Goal: Task Accomplishment & Management: Manage account settings

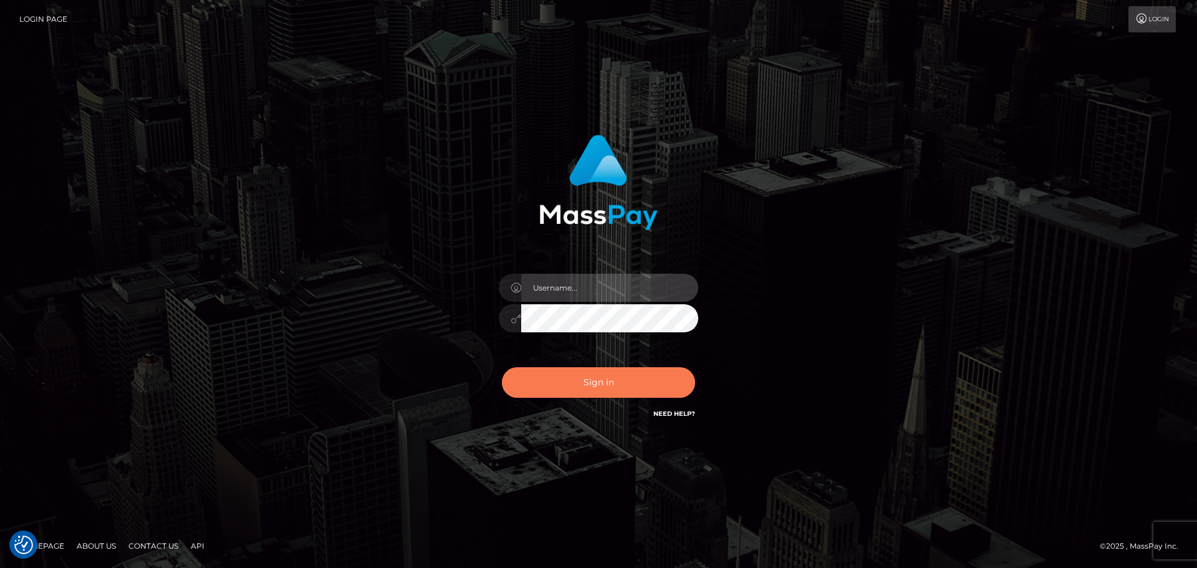
type input "hello.feetfinder"
click at [657, 375] on button "Sign in" at bounding box center [598, 382] width 193 height 31
type input "hello.feetfinder"
click at [625, 381] on button "Sign in" at bounding box center [598, 382] width 193 height 31
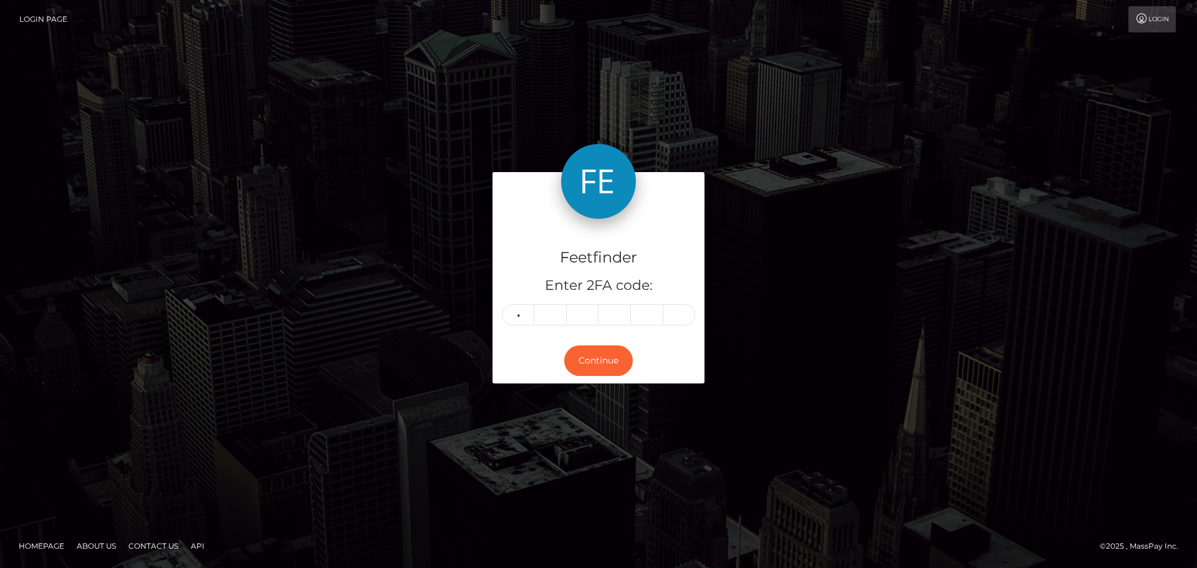
type input "5"
type input "1"
type input "2"
type input "4"
type input "0"
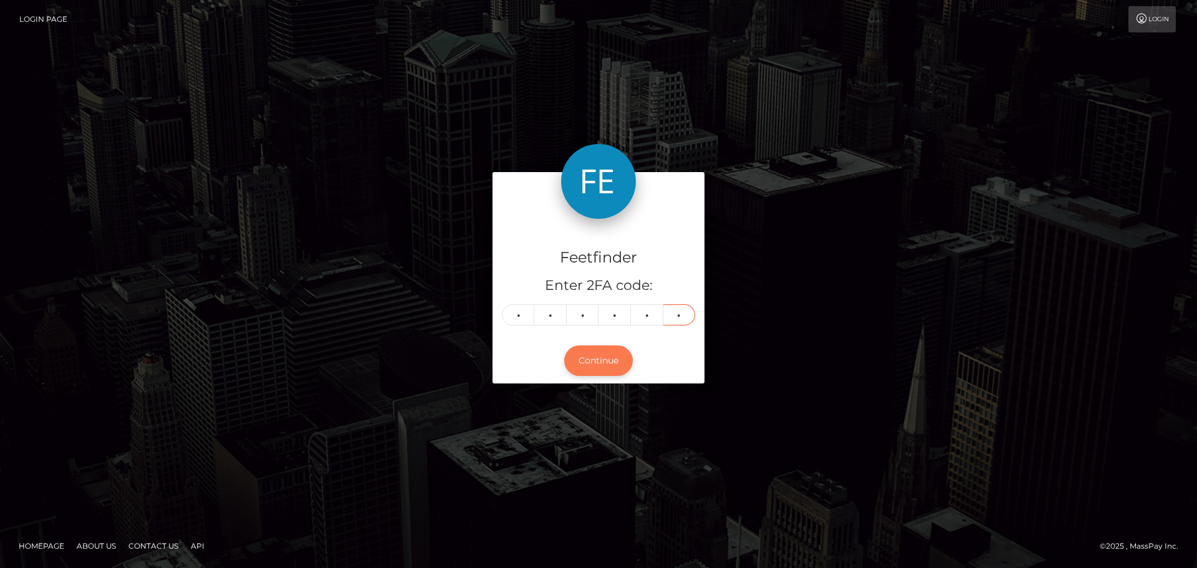
type input "7"
click at [593, 362] on button "Continue" at bounding box center [598, 360] width 69 height 31
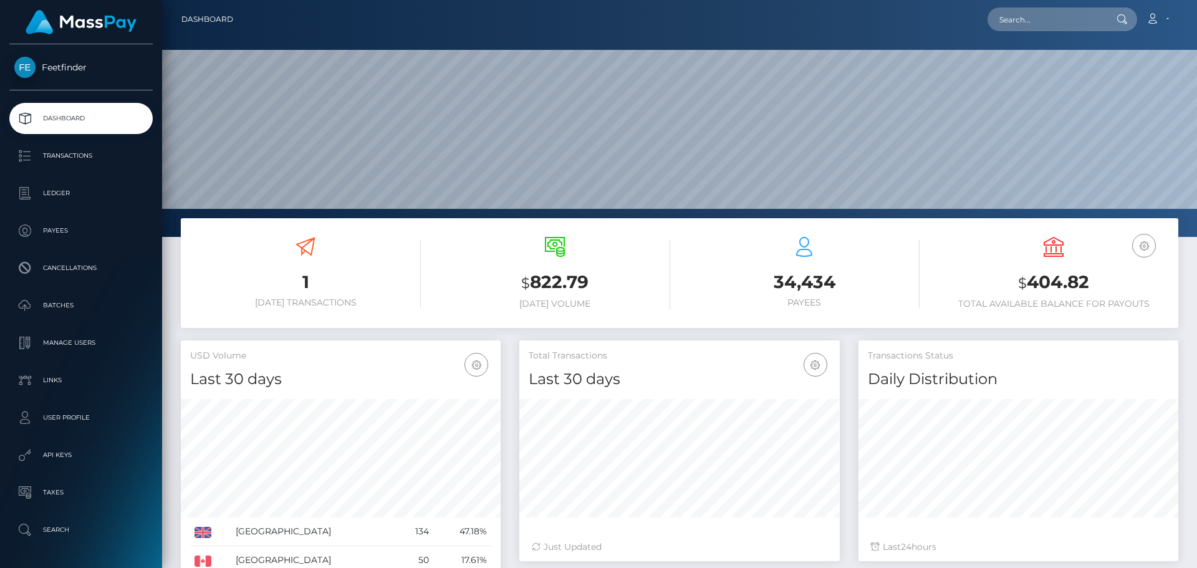
scroll to position [221, 320]
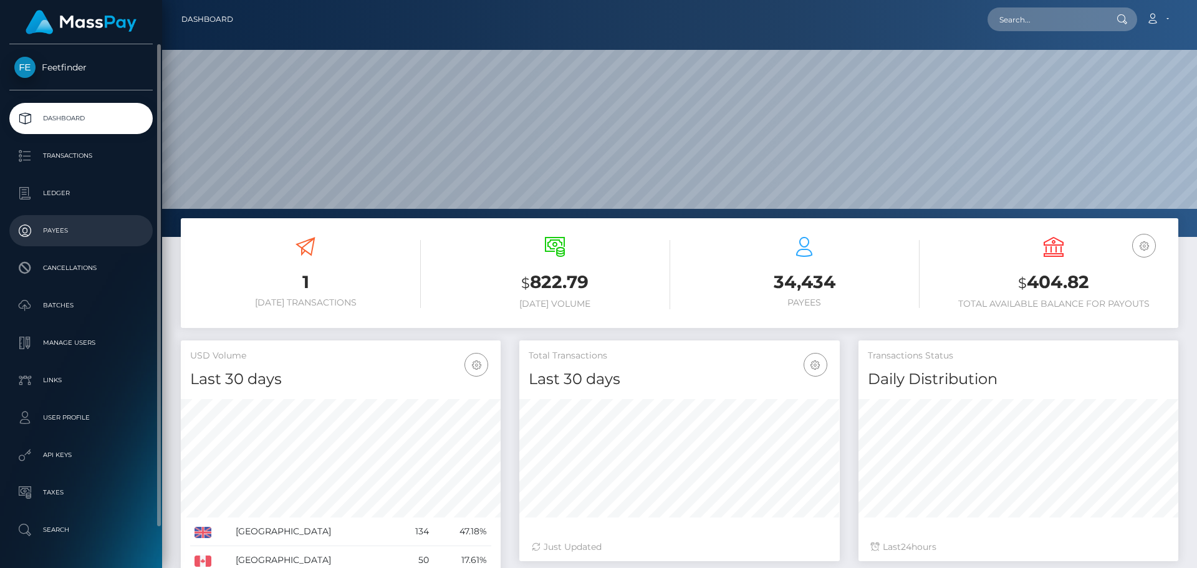
click at [72, 232] on p "Payees" at bounding box center [80, 230] width 133 height 19
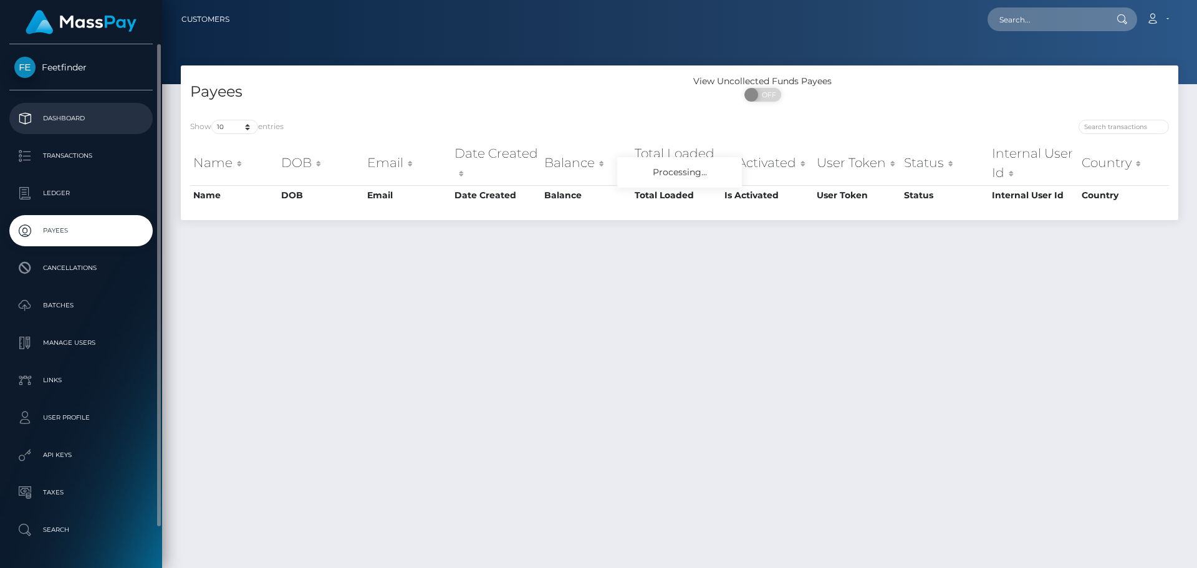
click at [75, 116] on p "Dashboard" at bounding box center [80, 118] width 133 height 19
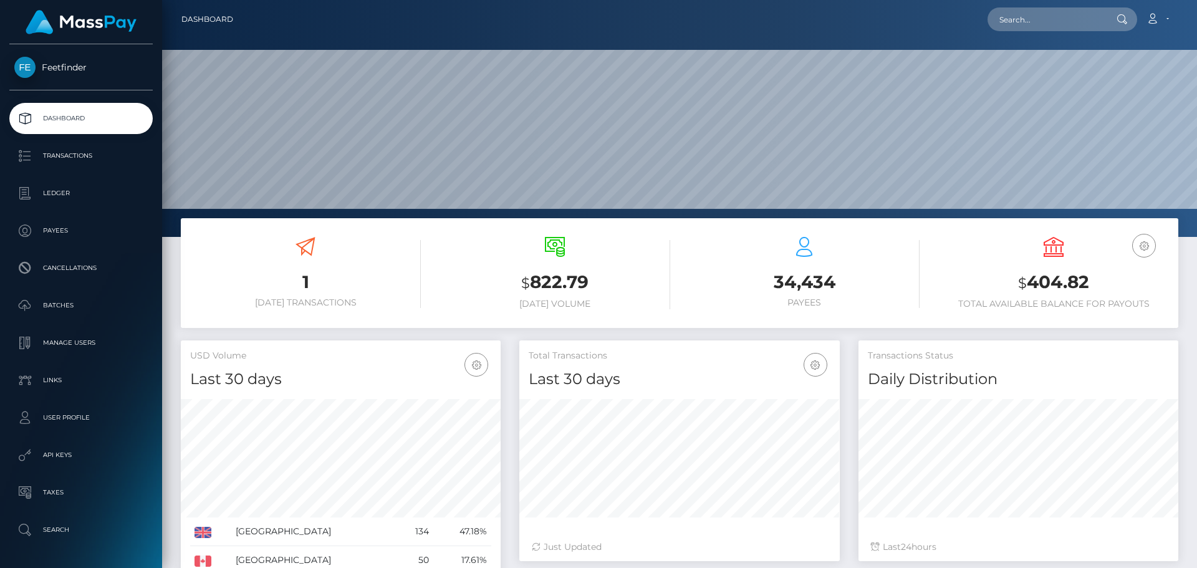
scroll to position [221, 320]
click at [575, 269] on div "$ 822.79 [DATE] Volume" at bounding box center [554, 273] width 231 height 72
click at [575, 269] on div "$ 822.79 Today Volume" at bounding box center [554, 273] width 231 height 72
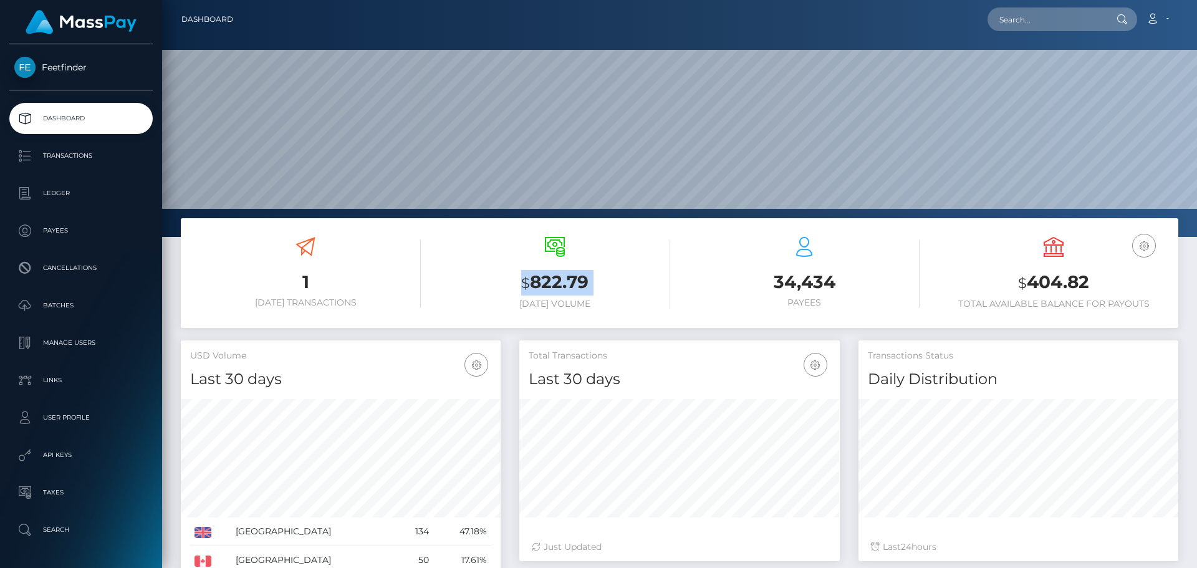
click at [568, 270] on h3 "$ 822.79" at bounding box center [554, 283] width 231 height 26
